Goal: Task Accomplishment & Management: Manage account settings

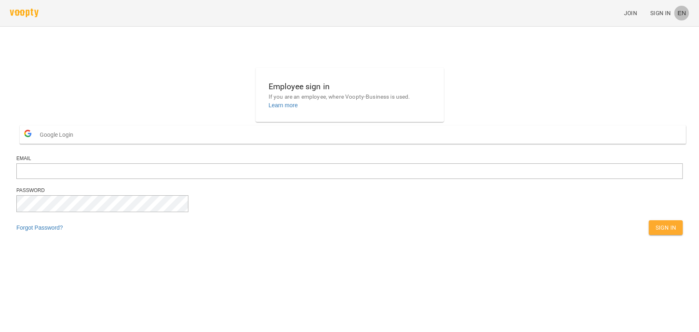
click at [685, 11] on span "EN" at bounding box center [681, 13] width 9 height 9
click at [661, 49] on div "Українська" at bounding box center [666, 46] width 42 height 15
click at [364, 179] on input "email" at bounding box center [349, 171] width 666 height 16
type input "**********"
click at [654, 237] on div "Вхід" at bounding box center [669, 228] width 30 height 18
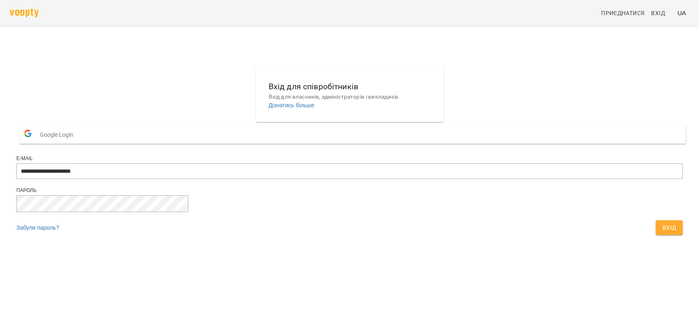
click at [656, 235] on button "Вхід" at bounding box center [669, 227] width 27 height 15
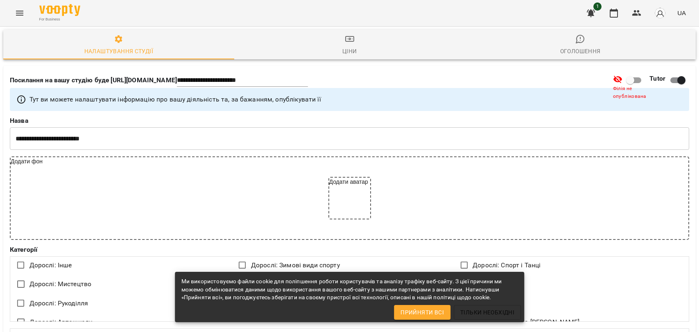
select select "**"
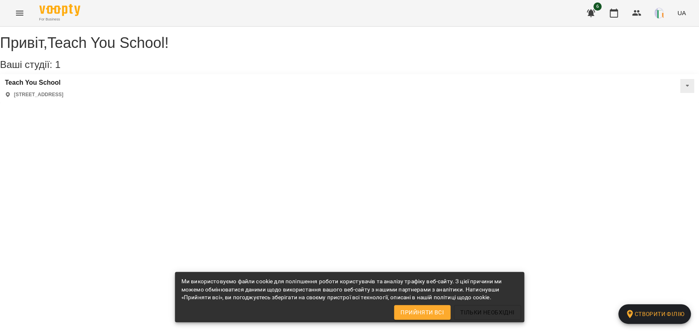
click at [16, 13] on icon "Menu" at bounding box center [19, 13] width 7 height 5
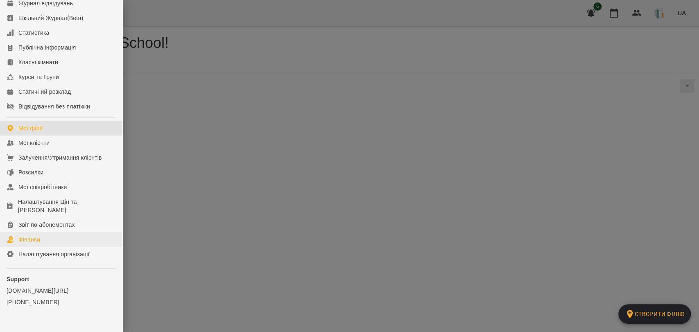
scroll to position [38, 0]
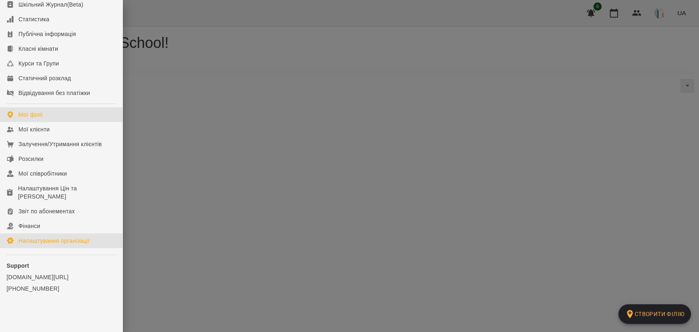
click at [58, 237] on div "Налаштування організації" at bounding box center [53, 241] width 71 height 8
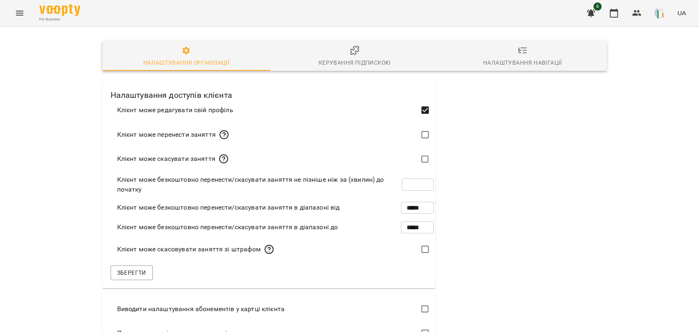
click at [360, 43] on button "Керування підпискою" at bounding box center [354, 55] width 168 height 29
